Goal: Find specific page/section: Find specific page/section

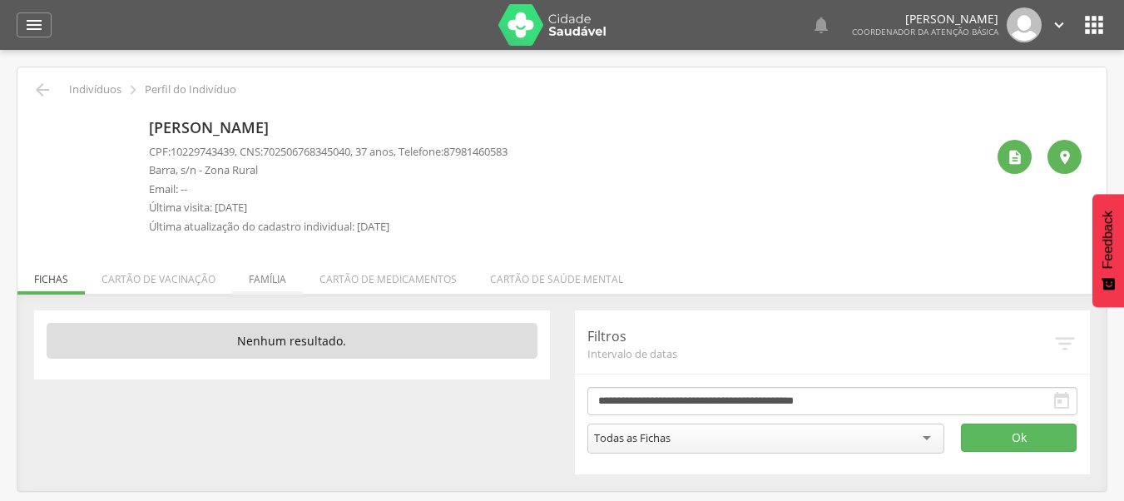
click at [259, 286] on li "Família" at bounding box center [267, 274] width 71 height 39
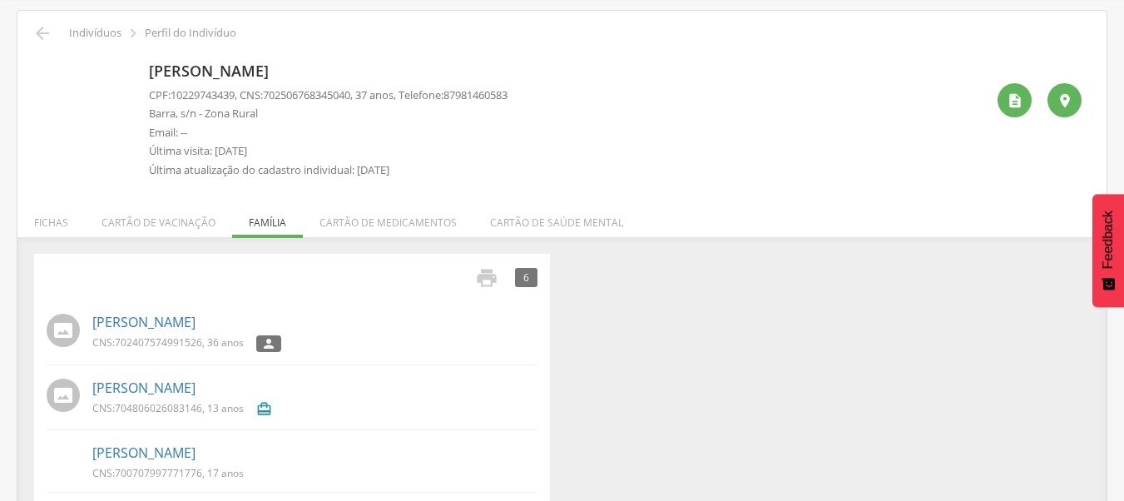
scroll to position [83, 0]
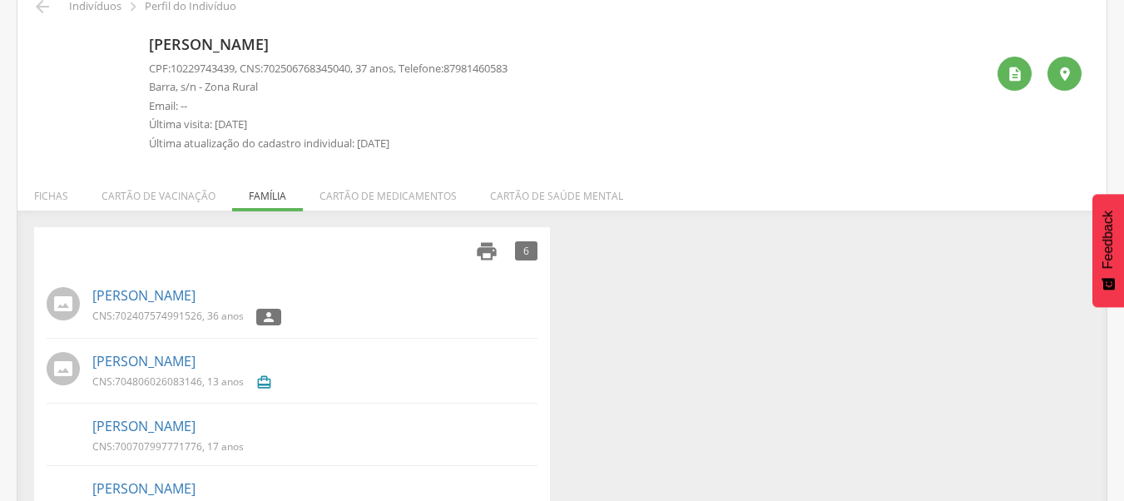
click at [487, 251] on icon "" at bounding box center [486, 251] width 23 height 23
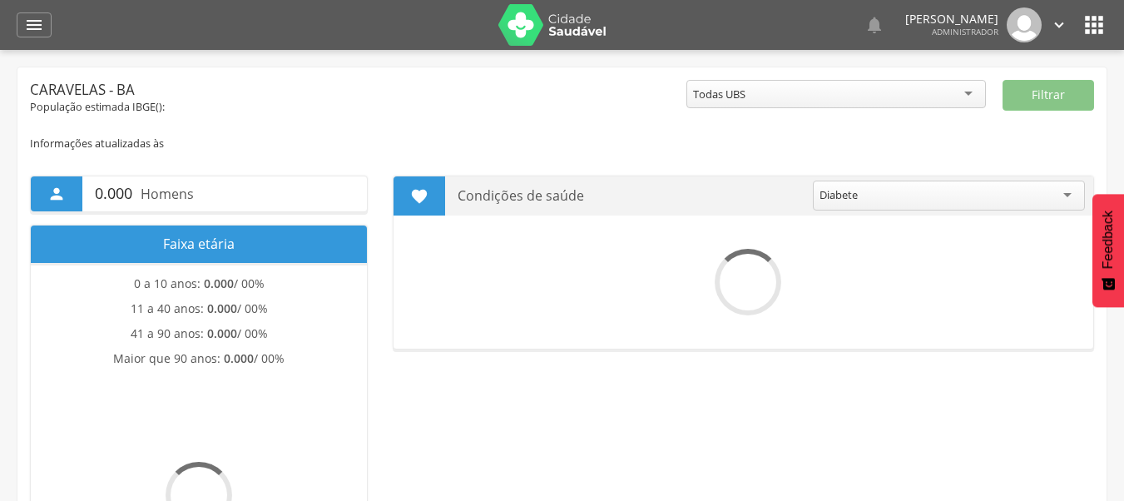
click at [45, 20] on div "" at bounding box center [34, 24] width 35 height 25
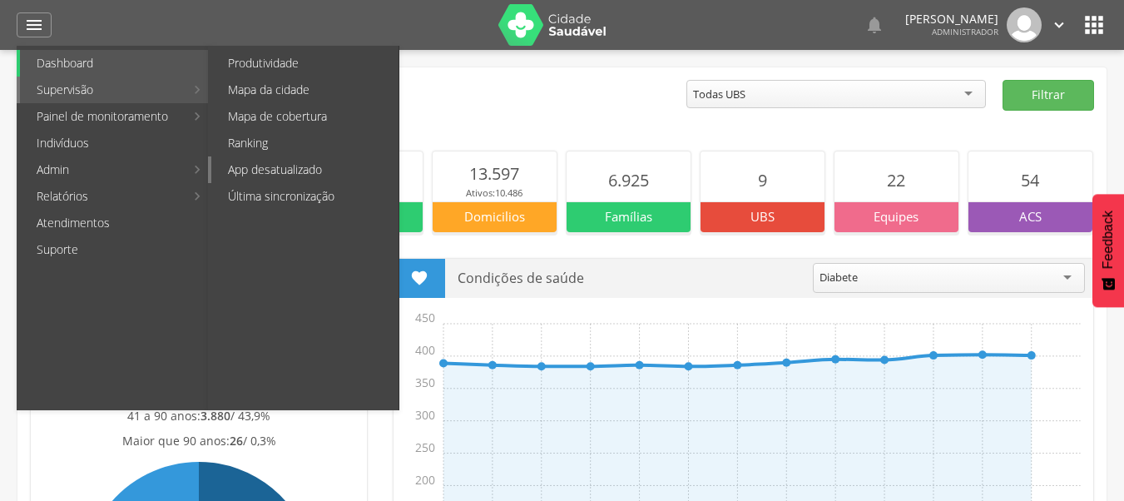
click at [309, 165] on link "App desatualizado" at bounding box center [304, 169] width 187 height 27
